Goal: Task Accomplishment & Management: Manage account settings

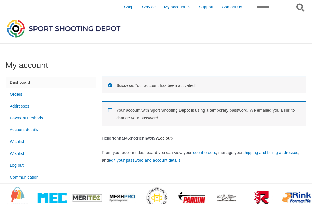
click at [172, 138] on link "Log out" at bounding box center [165, 138] width 14 height 5
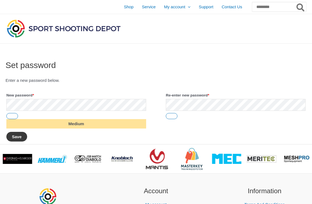
click at [16, 137] on button "Save" at bounding box center [16, 137] width 21 height 10
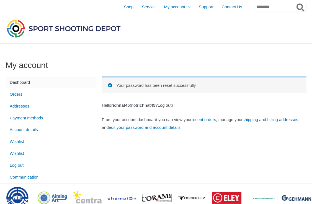
click at [172, 105] on link "Log out" at bounding box center [165, 105] width 14 height 5
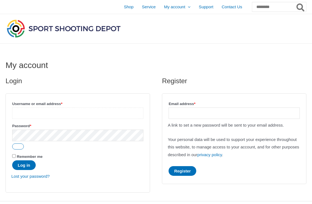
click at [48, 108] on input "Username or email address * Required" at bounding box center [77, 113] width 131 height 11
type input "**********"
click at [21, 167] on button "Log in" at bounding box center [24, 166] width 24 height 10
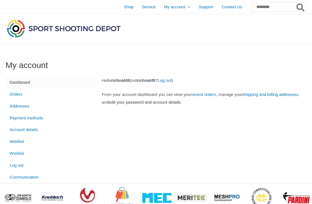
click at [181, 103] on link "edit your password and account details" at bounding box center [145, 102] width 72 height 5
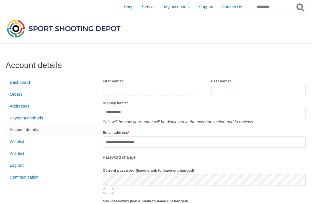
click at [150, 88] on input "First name *" at bounding box center [150, 90] width 94 height 11
type input "**********"
click at [232, 91] on input "Last name *" at bounding box center [258, 90] width 94 height 11
type input "*********"
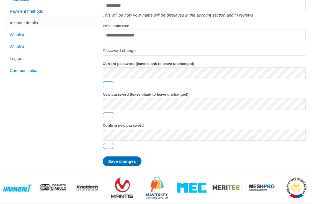
scroll to position [118, 0]
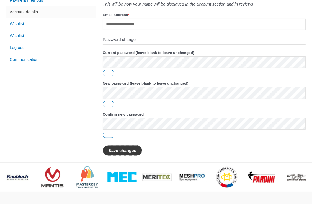
click at [114, 151] on button "Save changes" at bounding box center [122, 151] width 39 height 10
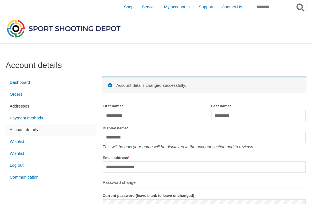
click at [38, 106] on link "Addresses" at bounding box center [51, 106] width 90 height 12
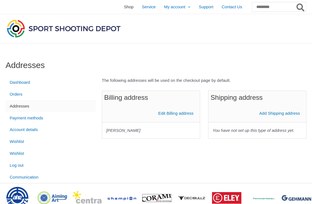
click at [124, 6] on span "Shop" at bounding box center [129, 7] width 10 height 14
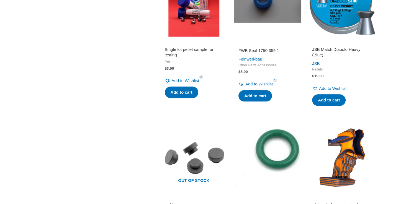
scroll to position [454, 0]
